Goal: Browse casually: Explore the website without a specific task or goal

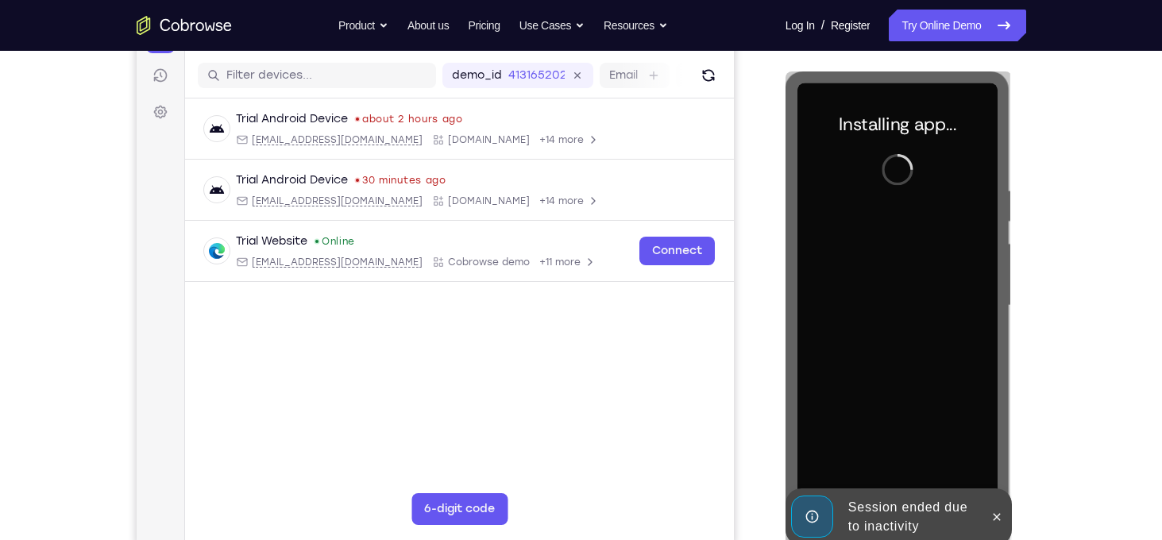
click at [1079, 259] on div "Your Support Agent Your Customer Web iOS Android Next Steps We’d be happy to gi…" at bounding box center [581, 383] width 1017 height 1048
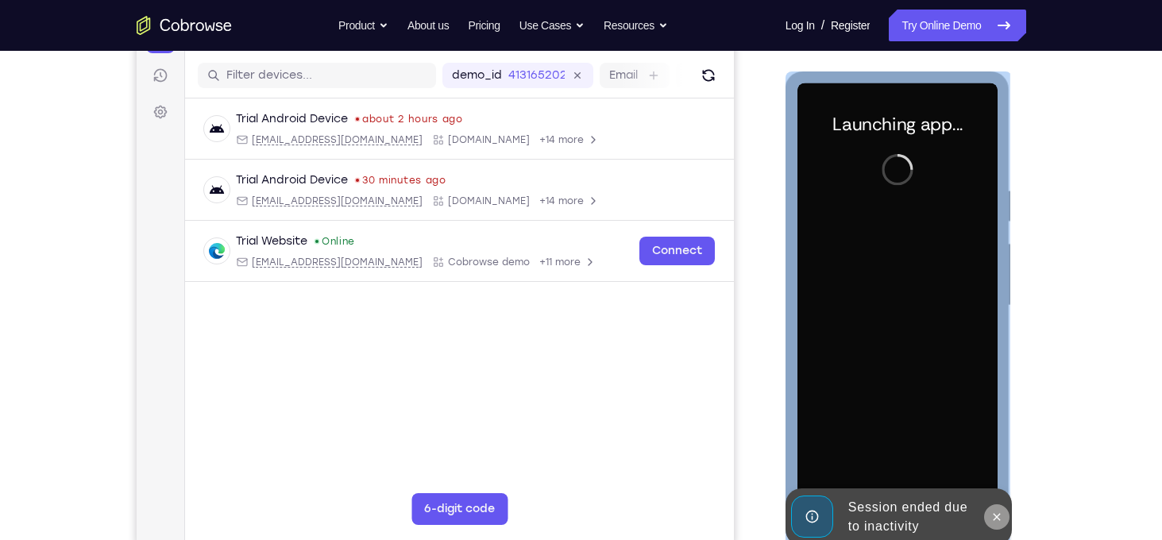
click at [996, 526] on button at bounding box center [996, 516] width 25 height 25
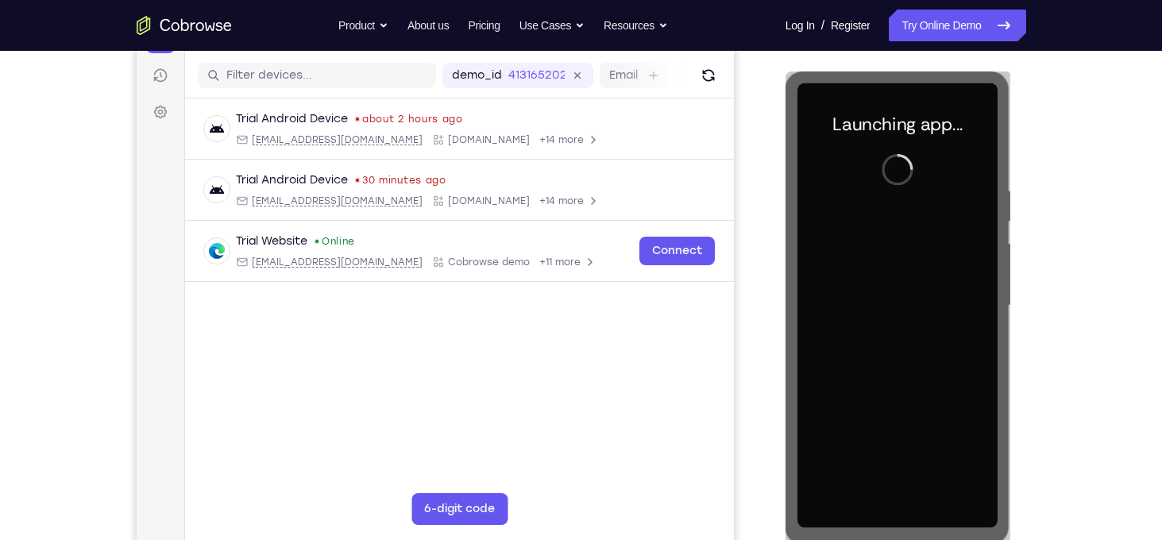
click at [1101, 272] on div "Your Support Agent Your Customer Web iOS Android Next Steps We’d be happy to gi…" at bounding box center [581, 383] width 1162 height 1048
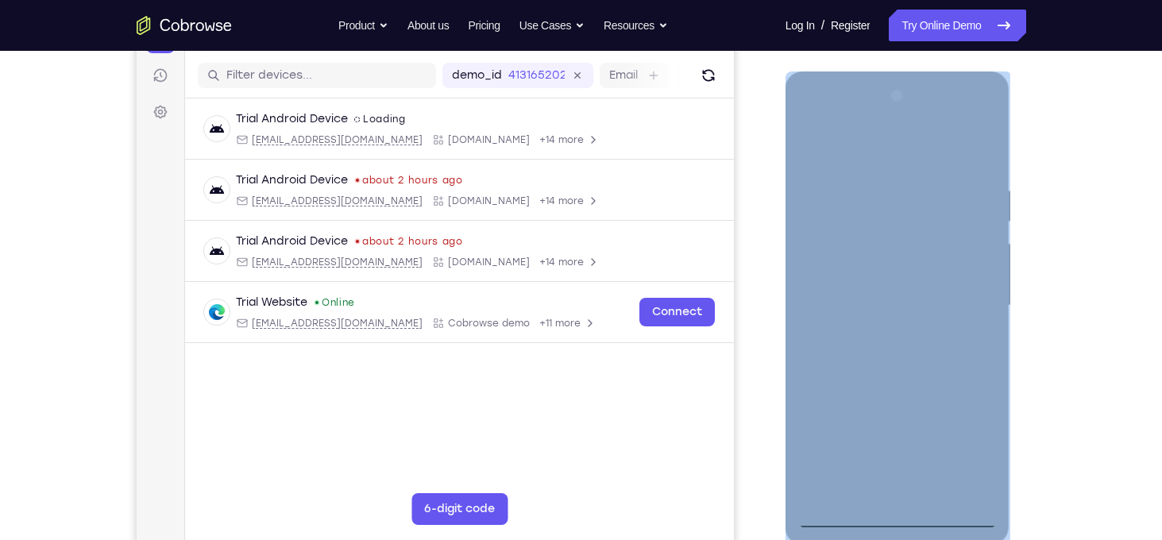
click at [900, 517] on div at bounding box center [898, 305] width 200 height 445
click at [966, 442] on div at bounding box center [898, 305] width 200 height 445
click at [809, 118] on div at bounding box center [898, 305] width 200 height 445
click at [965, 300] on div at bounding box center [898, 305] width 200 height 445
click at [890, 334] on div at bounding box center [898, 305] width 200 height 445
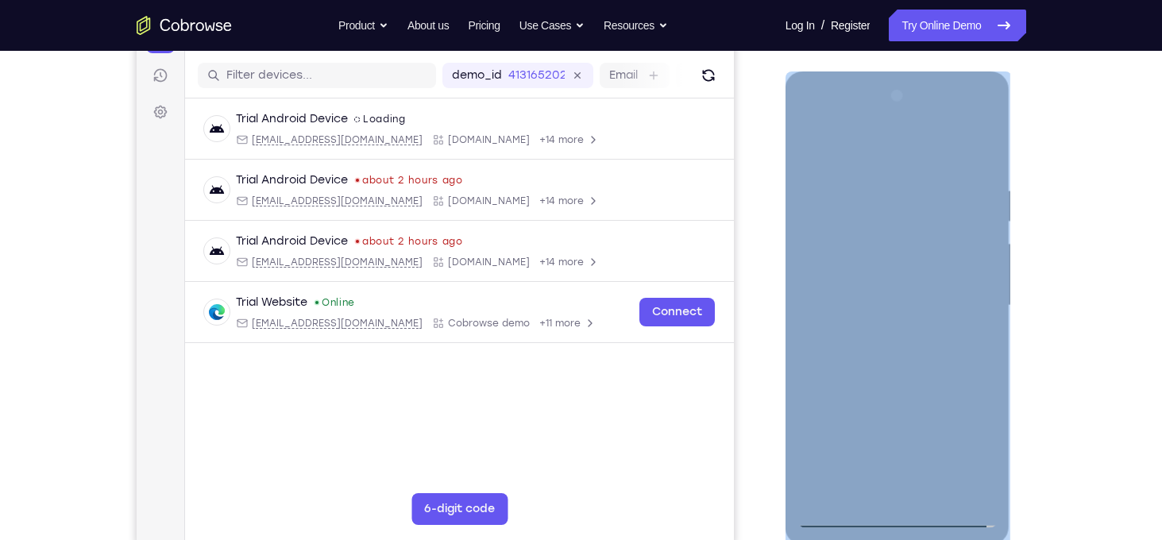
click at [895, 278] on div at bounding box center [898, 305] width 200 height 445
click at [859, 281] on div at bounding box center [898, 305] width 200 height 445
click at [856, 305] on div at bounding box center [898, 305] width 200 height 445
click at [883, 359] on div at bounding box center [898, 305] width 200 height 445
click at [919, 356] on div at bounding box center [898, 305] width 200 height 445
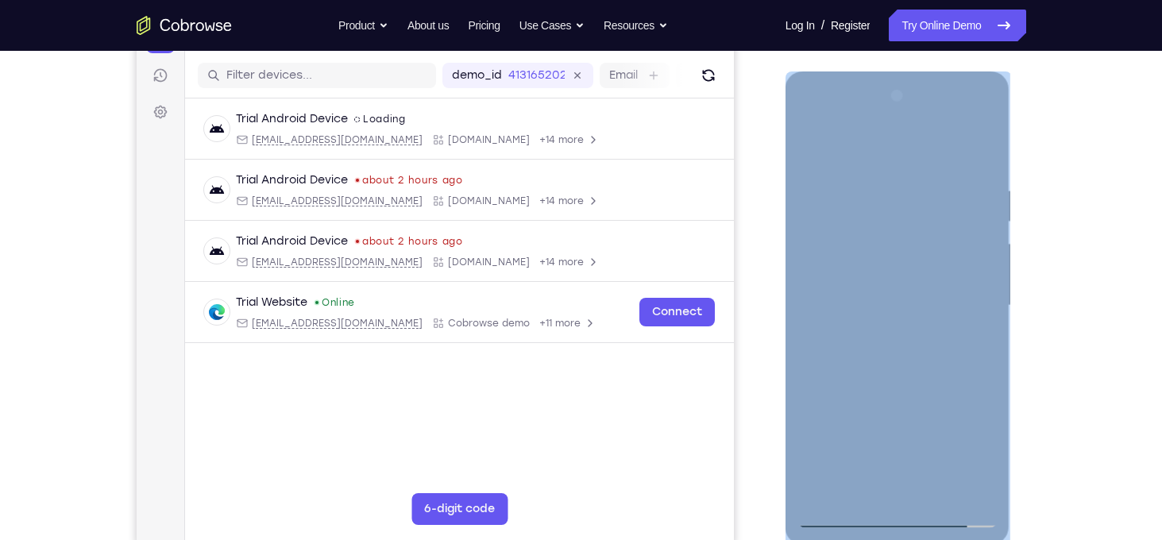
click at [983, 164] on div at bounding box center [898, 305] width 200 height 445
click at [982, 373] on div at bounding box center [898, 305] width 200 height 445
click at [987, 247] on div at bounding box center [898, 305] width 200 height 445
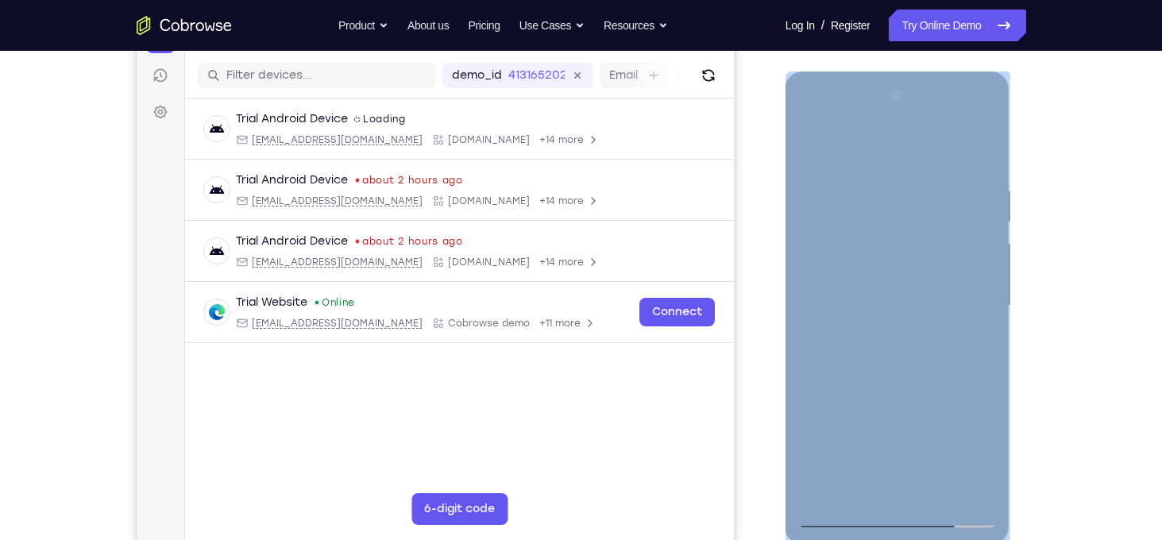
click at [941, 494] on div at bounding box center [898, 305] width 200 height 445
click at [916, 392] on div at bounding box center [898, 305] width 200 height 445
click at [836, 518] on div at bounding box center [898, 305] width 200 height 445
click at [871, 408] on div at bounding box center [898, 305] width 200 height 445
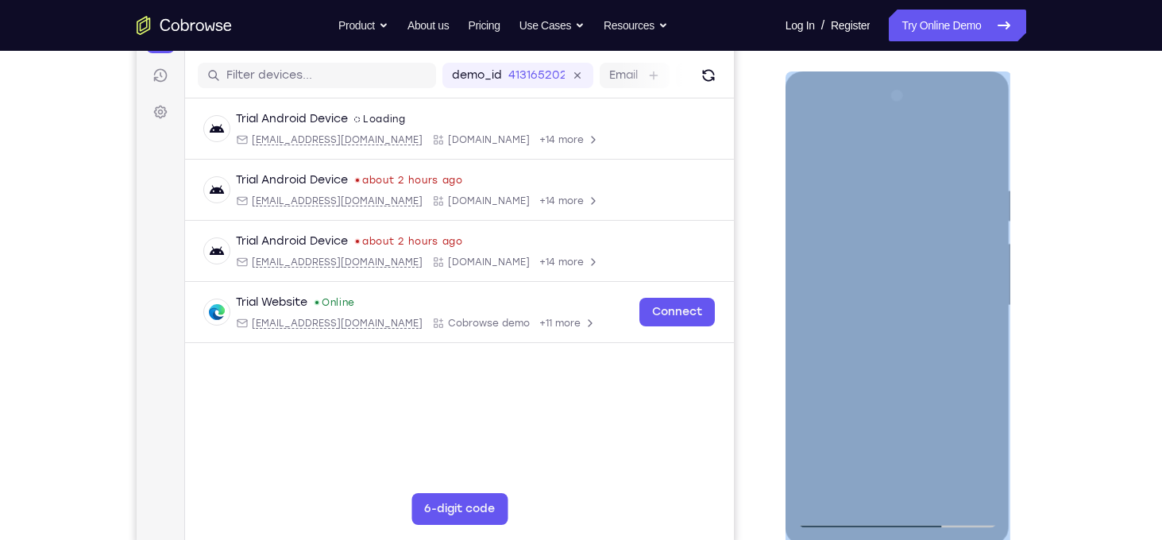
click at [875, 176] on div at bounding box center [898, 305] width 200 height 445
click at [960, 485] on div at bounding box center [898, 305] width 200 height 445
click at [980, 317] on div at bounding box center [898, 305] width 200 height 445
click at [964, 318] on div at bounding box center [898, 305] width 200 height 445
click at [962, 487] on div at bounding box center [898, 305] width 200 height 445
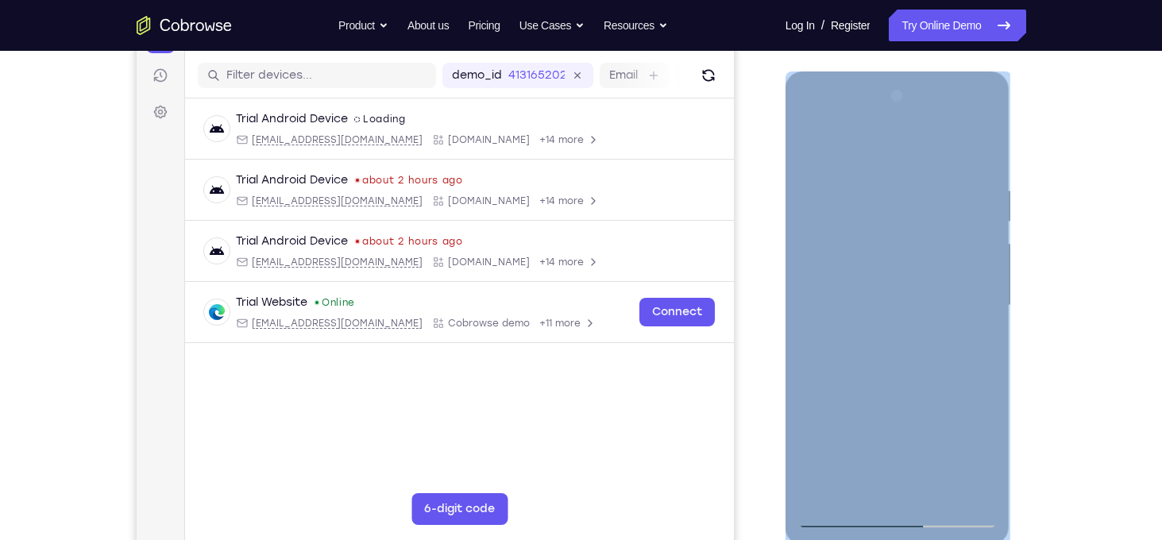
click at [981, 303] on div at bounding box center [898, 305] width 200 height 445
click at [836, 307] on div at bounding box center [898, 305] width 200 height 445
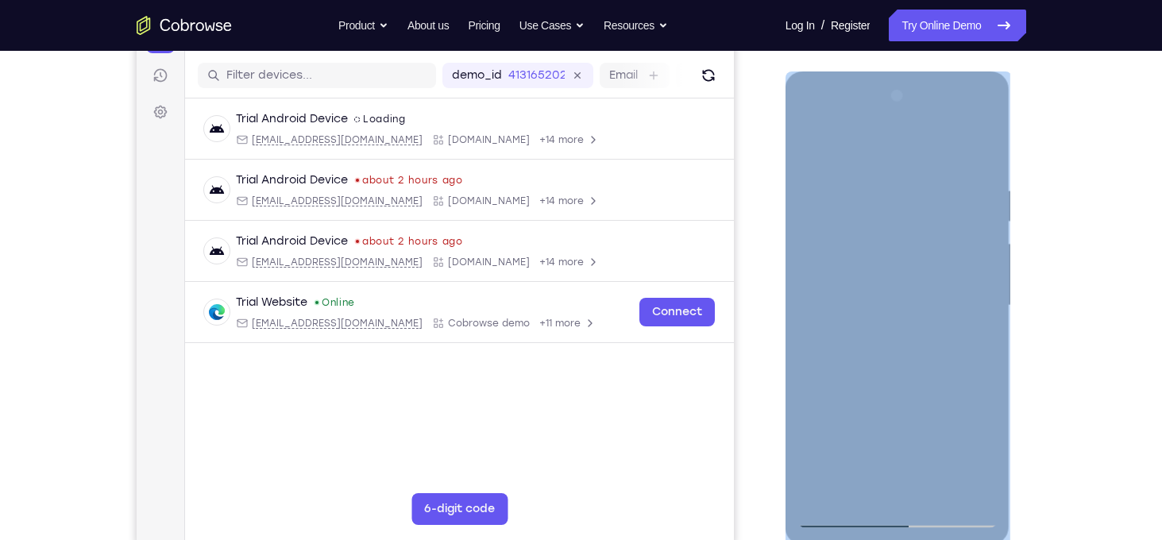
click at [817, 319] on div at bounding box center [898, 305] width 200 height 445
click at [972, 321] on div at bounding box center [898, 305] width 200 height 445
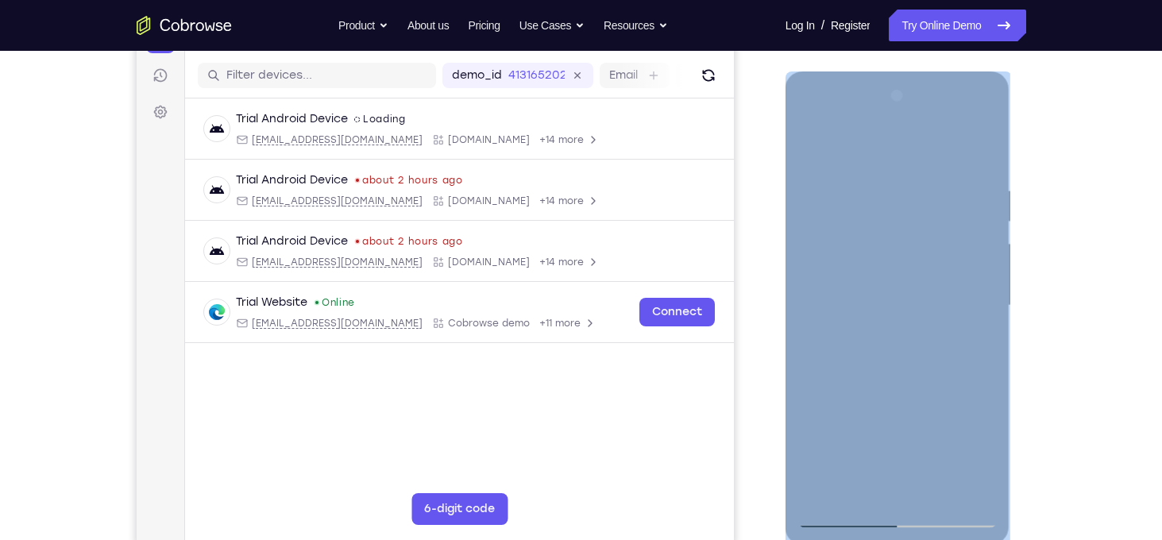
click at [836, 516] on div at bounding box center [898, 305] width 200 height 445
click at [972, 491] on div at bounding box center [898, 305] width 200 height 445
click at [941, 493] on div at bounding box center [898, 305] width 200 height 445
